Goal: Transaction & Acquisition: Book appointment/travel/reservation

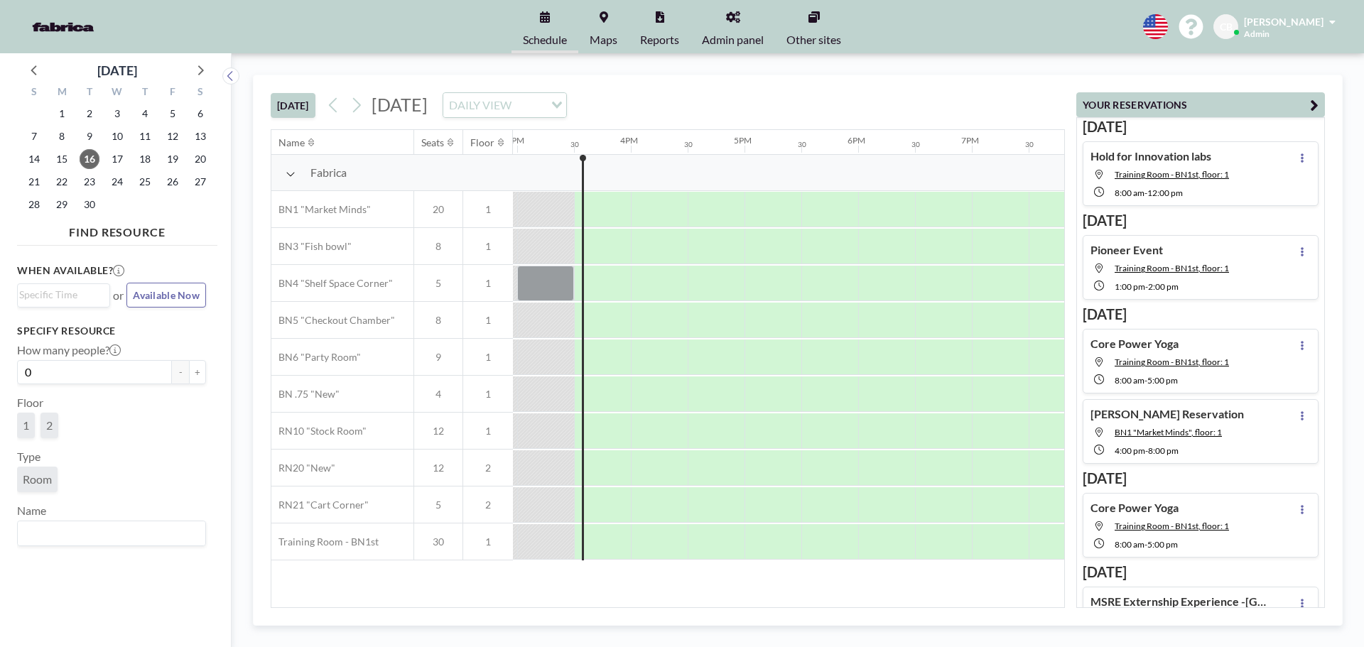
scroll to position [0, 1705]
click at [121, 155] on span "17" at bounding box center [117, 159] width 20 height 20
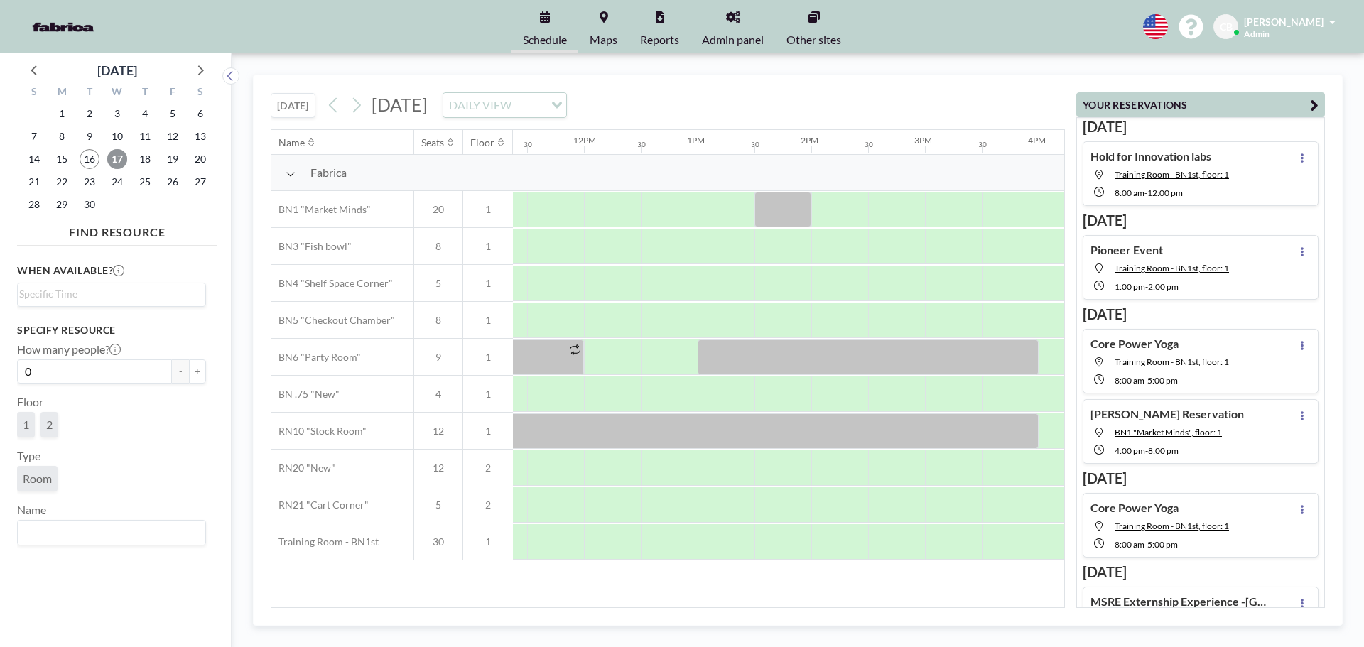
scroll to position [0, 1304]
click at [805, 599] on div "Name Seats Floor 12AM 30 1AM 30 2AM 30 3AM 30 4AM 30 5AM 30 6AM 30 7AM 30 8AM 3…" at bounding box center [667, 368] width 793 height 477
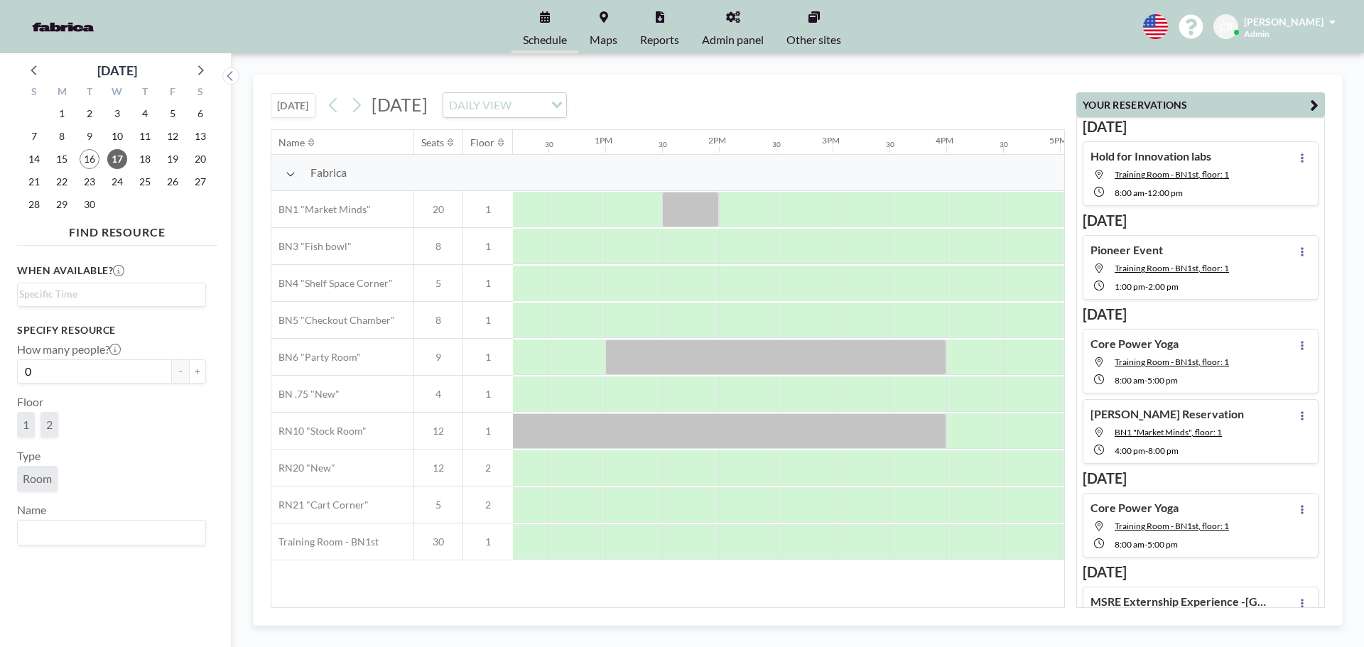
scroll to position [0, 1361]
click at [124, 159] on span "17" at bounding box center [117, 159] width 20 height 20
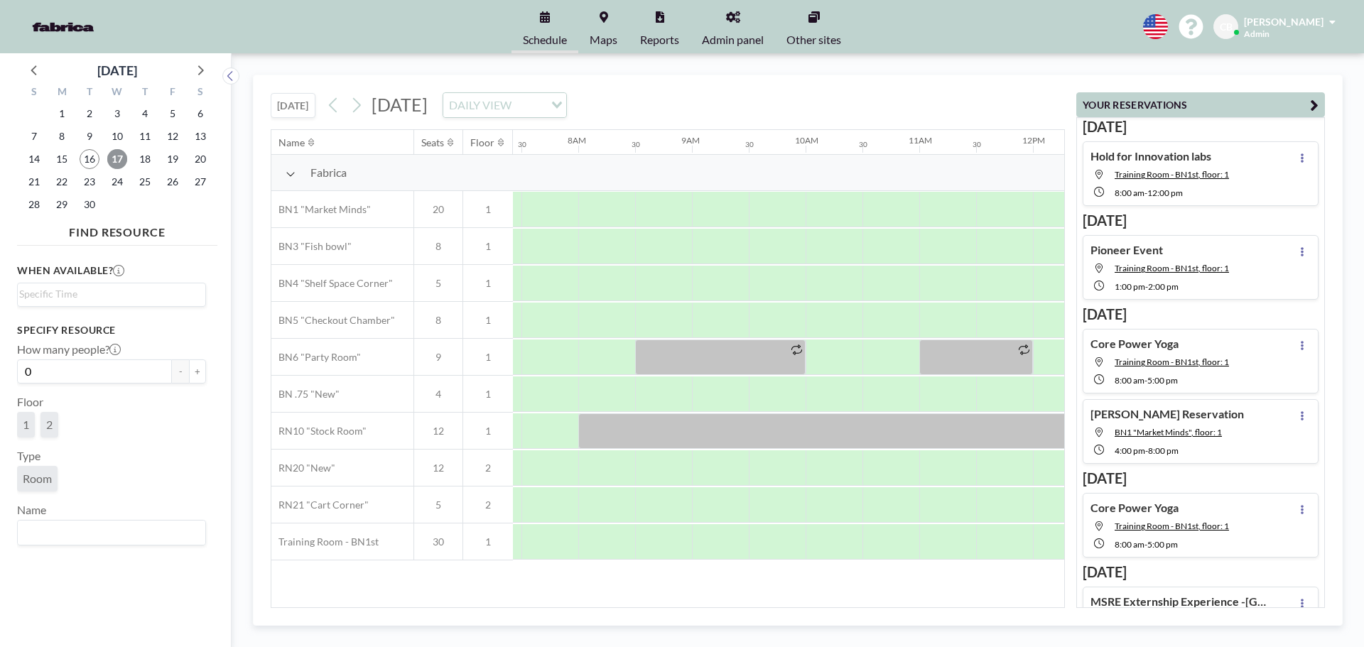
scroll to position [0, 853]
click at [151, 163] on span "18" at bounding box center [145, 159] width 20 height 20
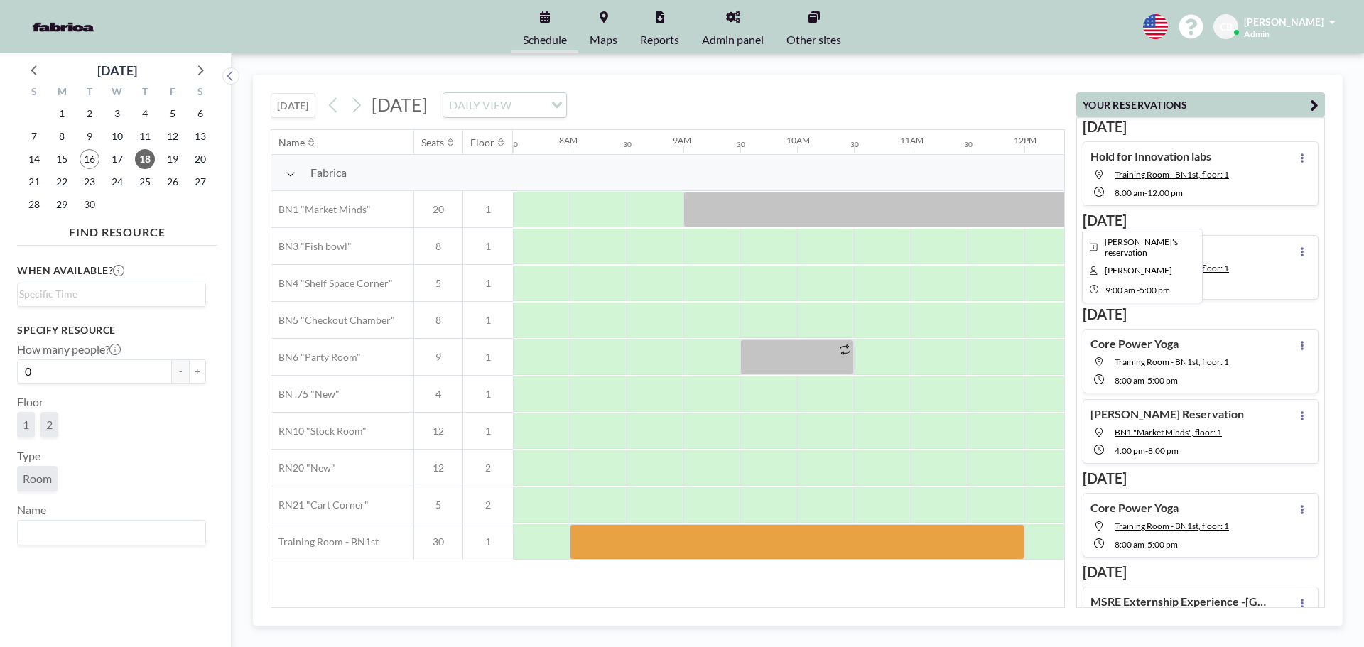
click at [700, 209] on div at bounding box center [1137, 210] width 909 height 36
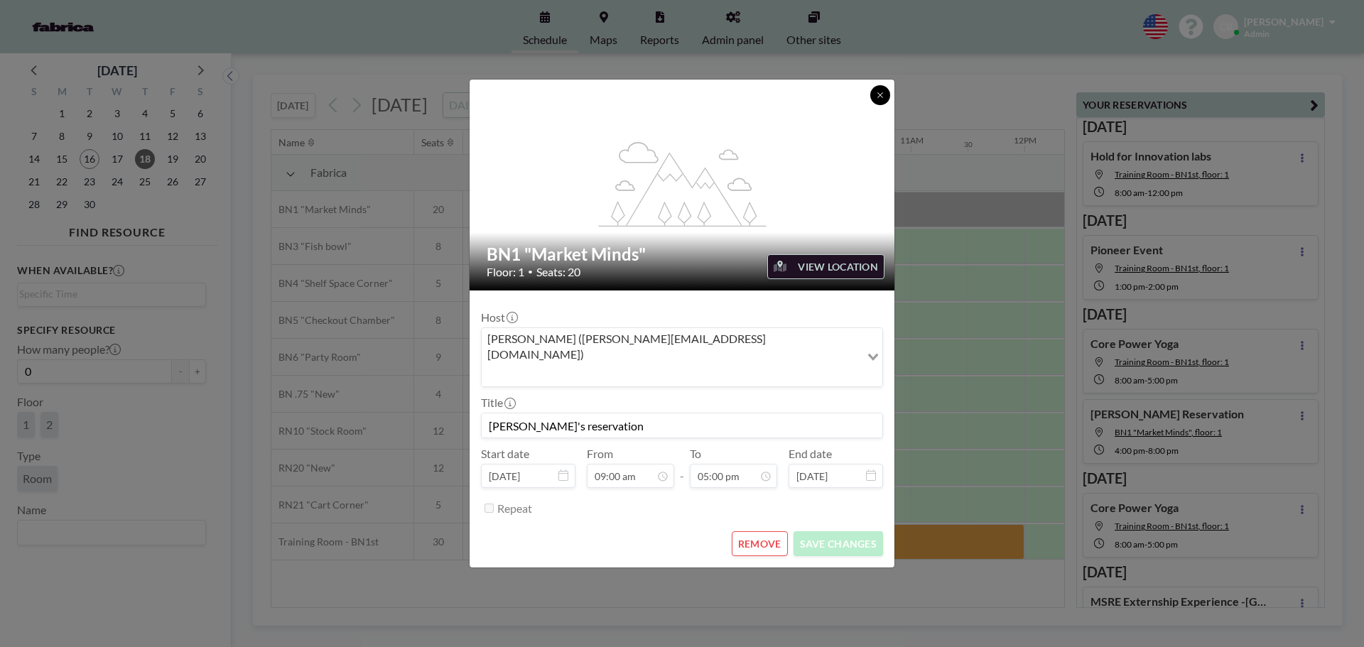
click at [874, 105] on button at bounding box center [880, 95] width 20 height 20
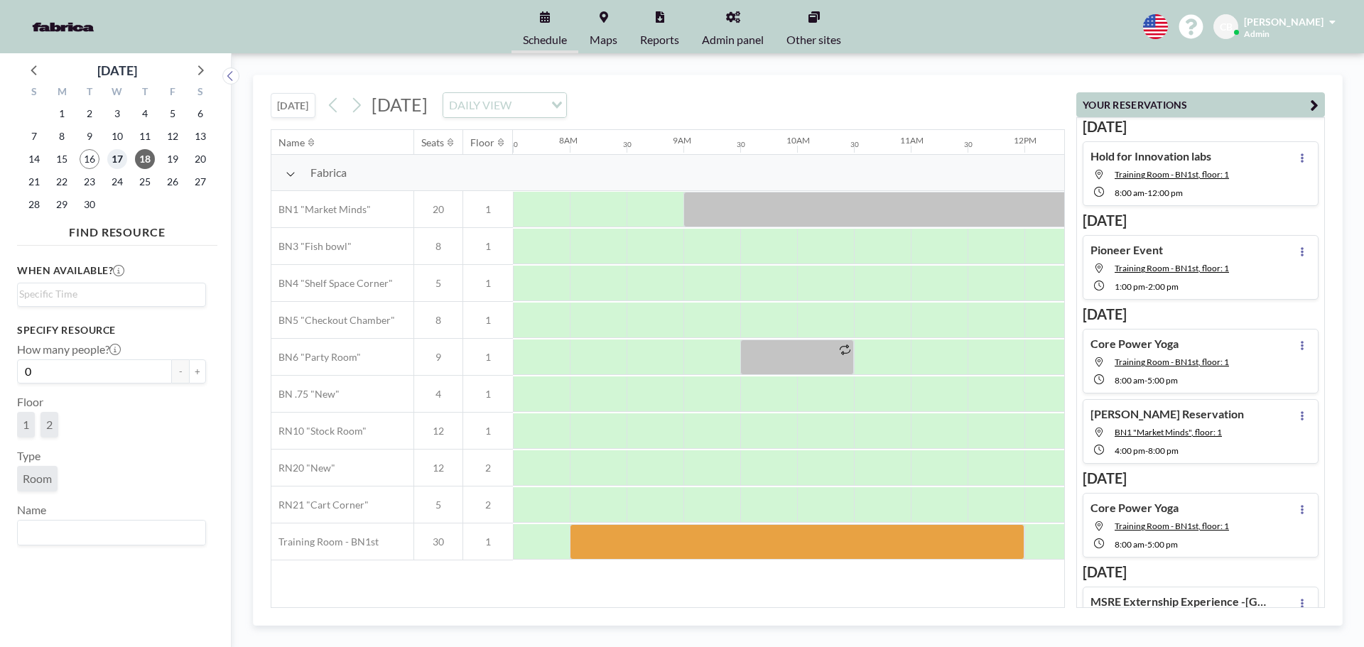
click at [121, 160] on span "17" at bounding box center [117, 159] width 20 height 20
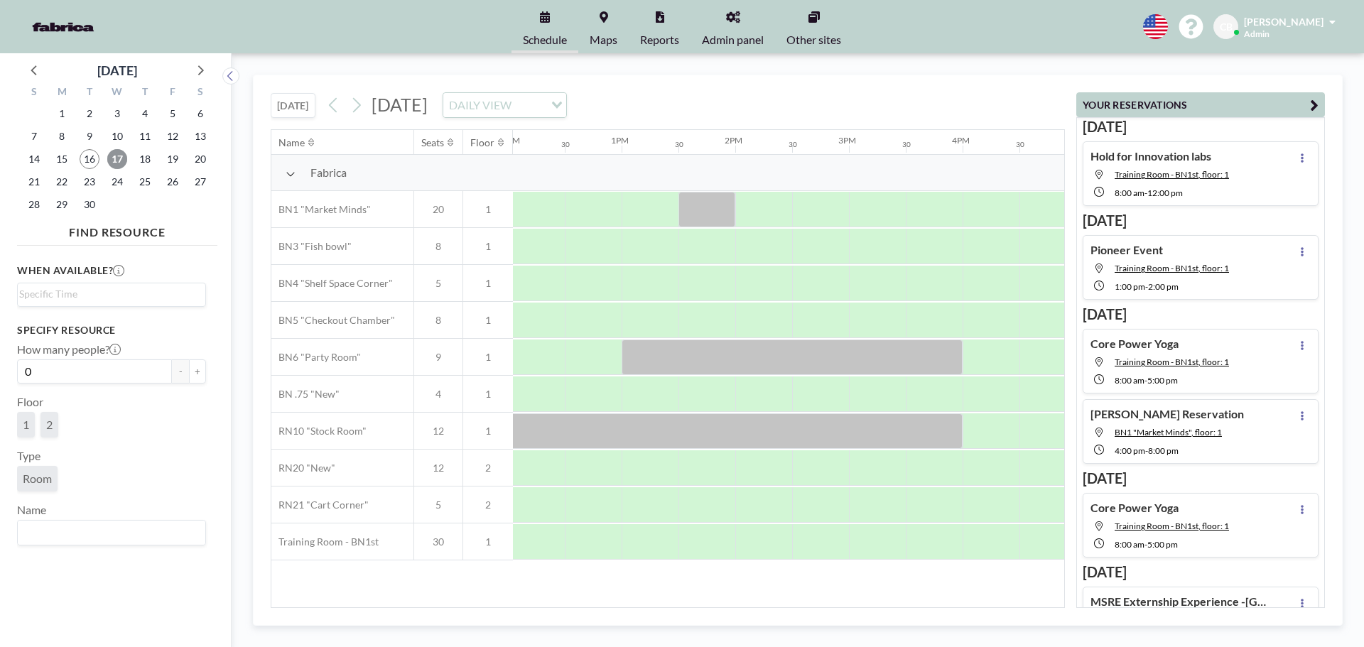
scroll to position [0, 1418]
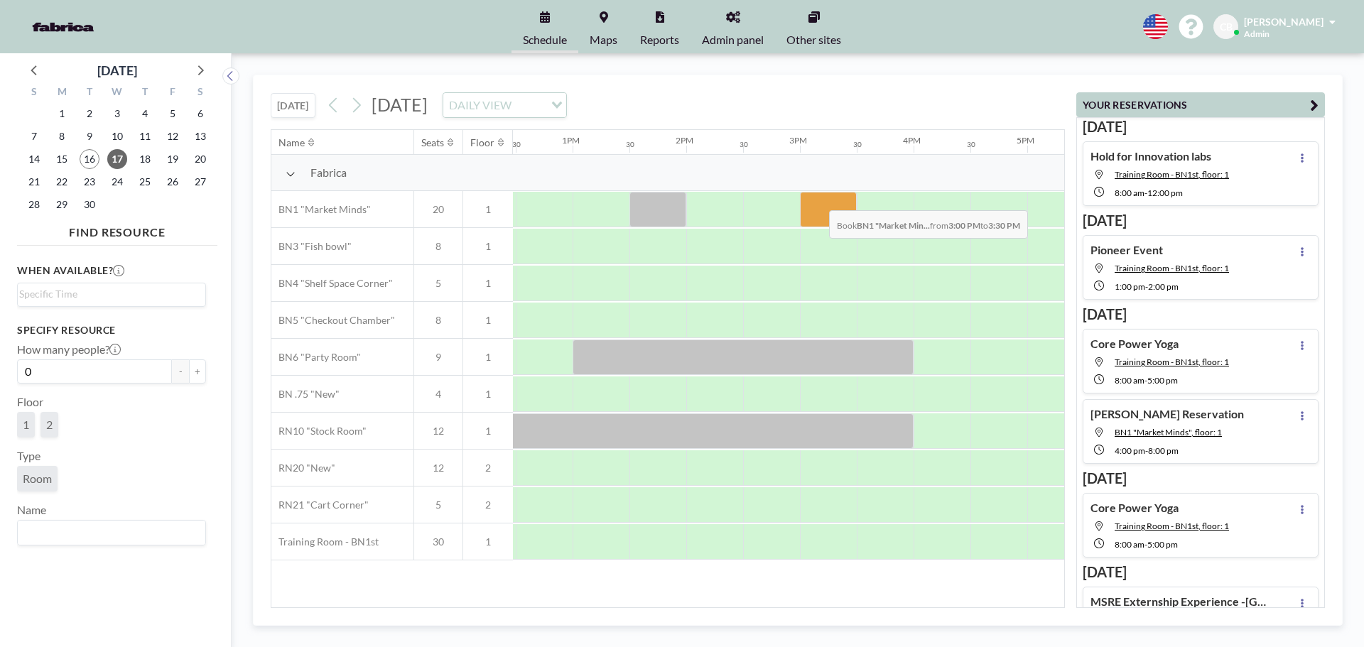
click at [818, 200] on div at bounding box center [828, 210] width 57 height 36
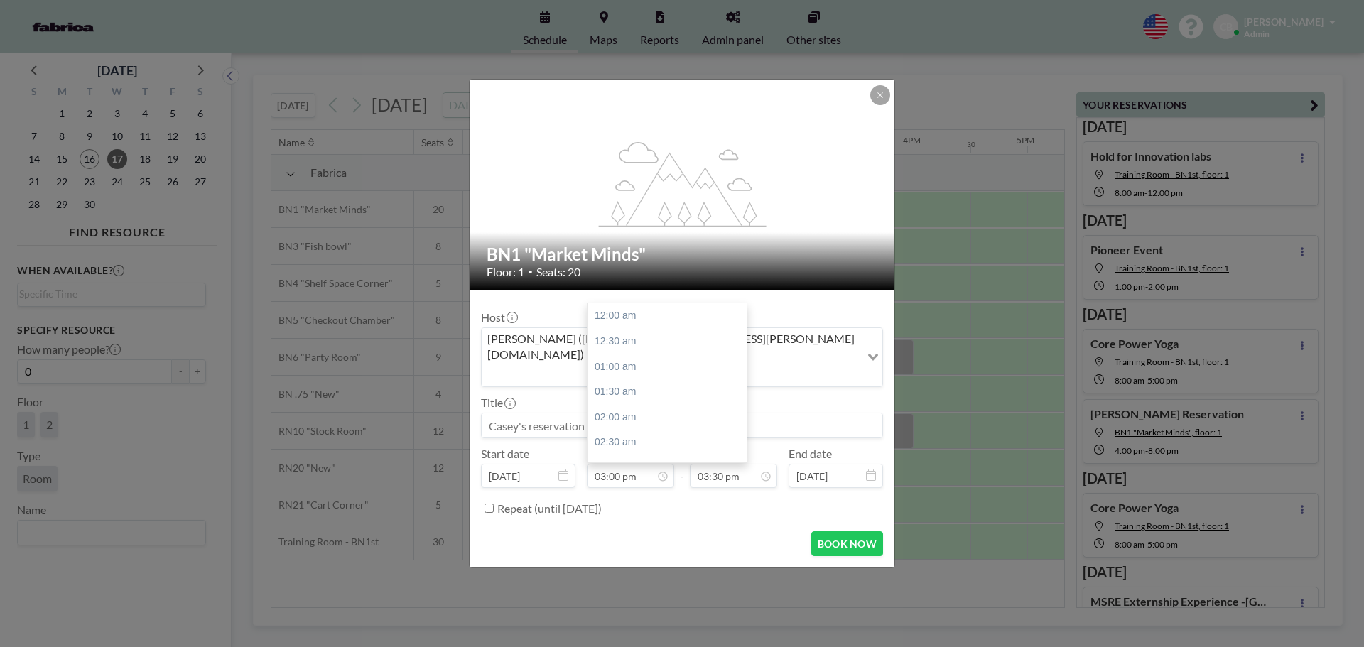
scroll to position [759, 0]
click at [564, 414] on input at bounding box center [682, 426] width 401 height 24
click at [676, 364] on div "07:30 pm" at bounding box center [700, 377] width 166 height 26
type input "Comploy Hold"
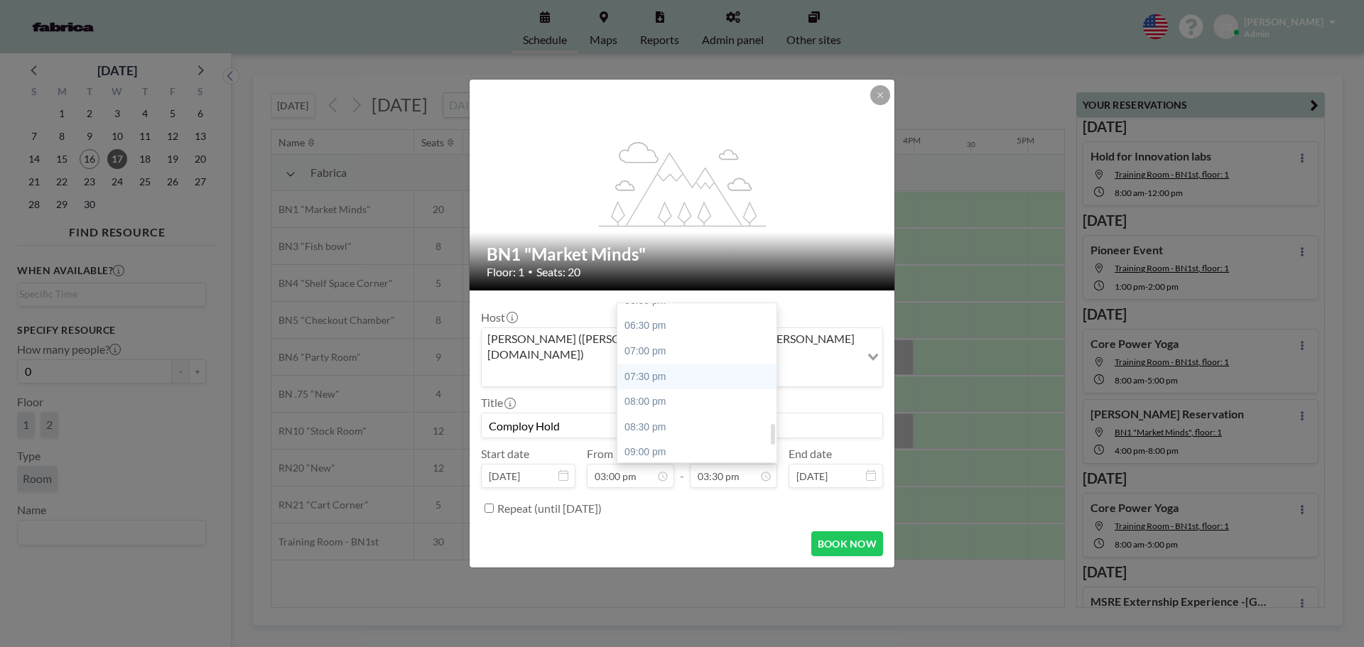
type input "07:30 pm"
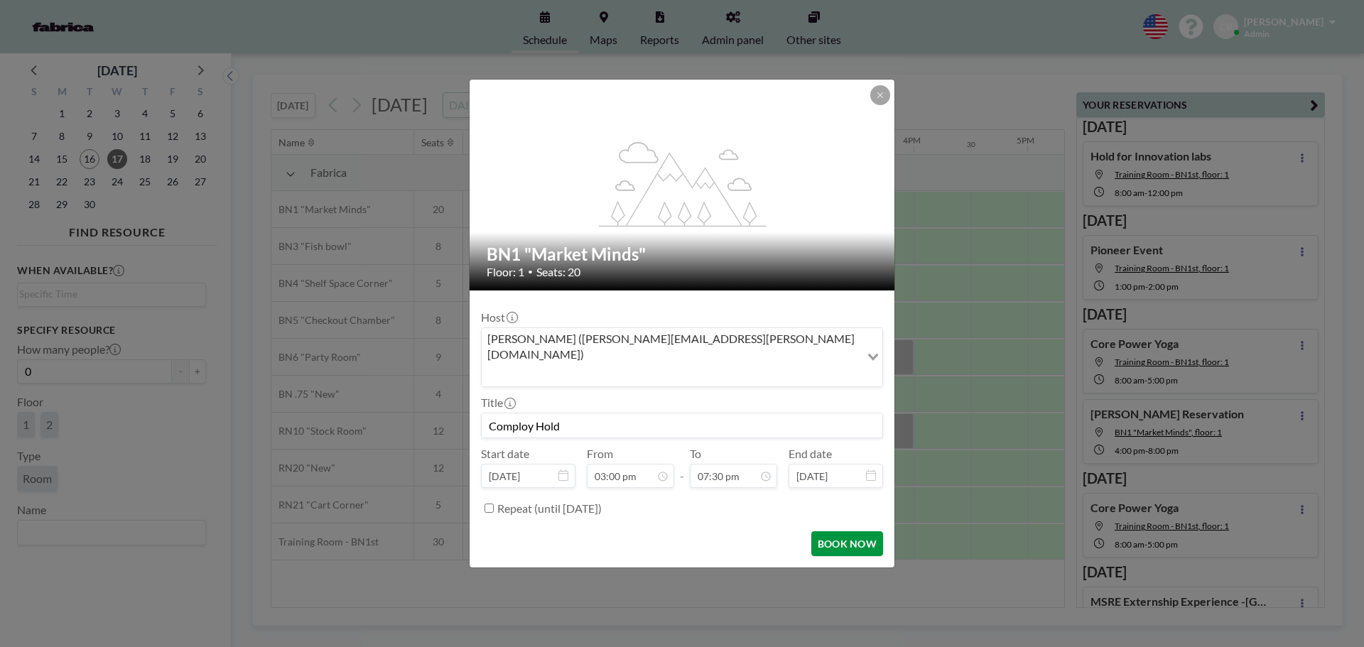
click at [843, 531] on button "BOOK NOW" at bounding box center [847, 543] width 72 height 25
